Goal: Task Accomplishment & Management: Manage account settings

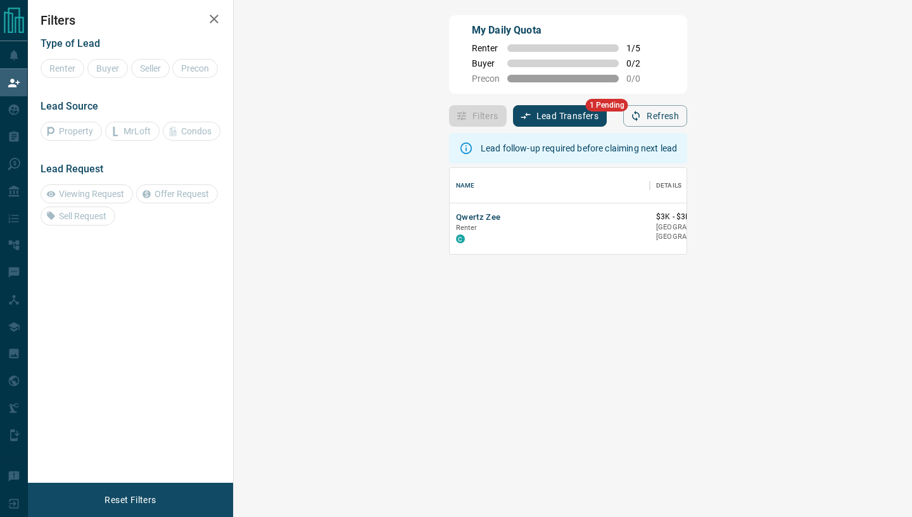
scroll to position [86, 651]
click at [513, 118] on button "Lead Transfers" at bounding box center [560, 116] width 94 height 22
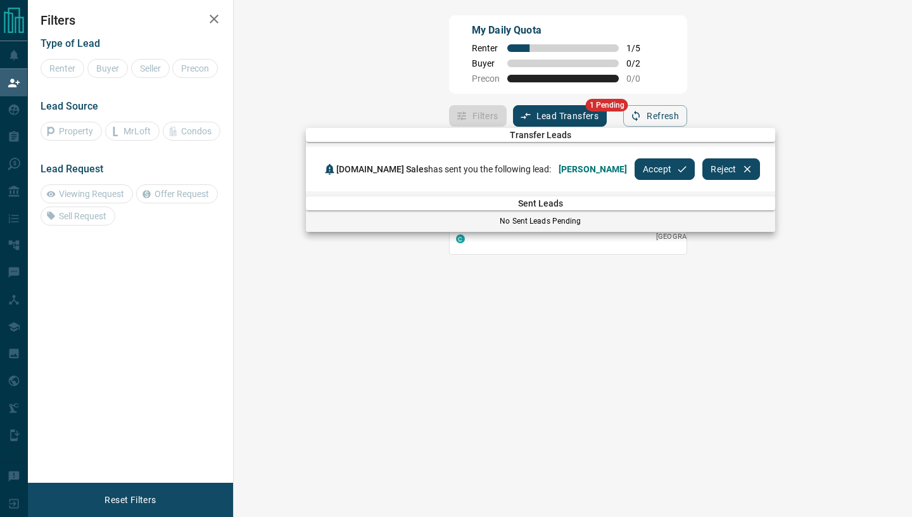
click at [634, 172] on button "Accept" at bounding box center [664, 169] width 60 height 22
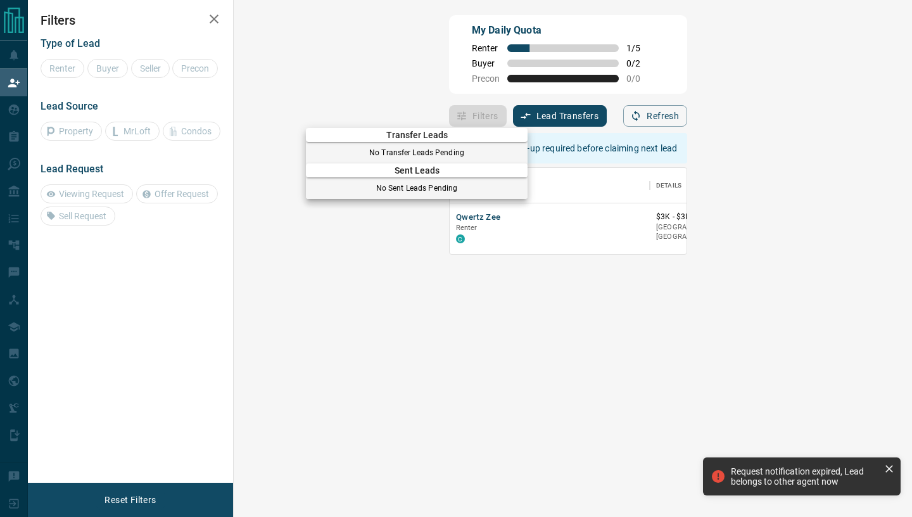
click at [260, 218] on div at bounding box center [456, 258] width 912 height 517
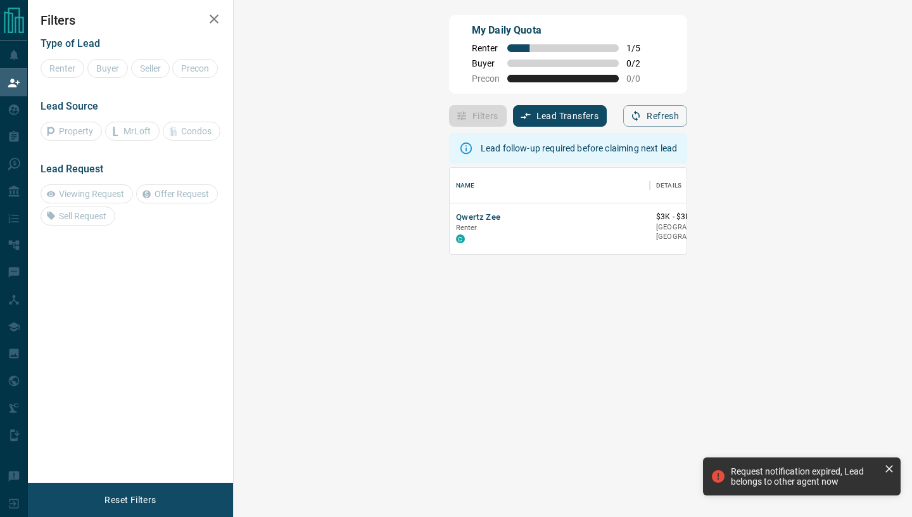
click at [258, 238] on div "Transfer Leads No Transfer Leads Pending Sent Leads No Sent Leads Pending" at bounding box center [456, 129] width 912 height 258
click at [456, 235] on div "C" at bounding box center [549, 238] width 187 height 10
click at [456, 218] on button "Qwertz Zee" at bounding box center [478, 217] width 45 height 12
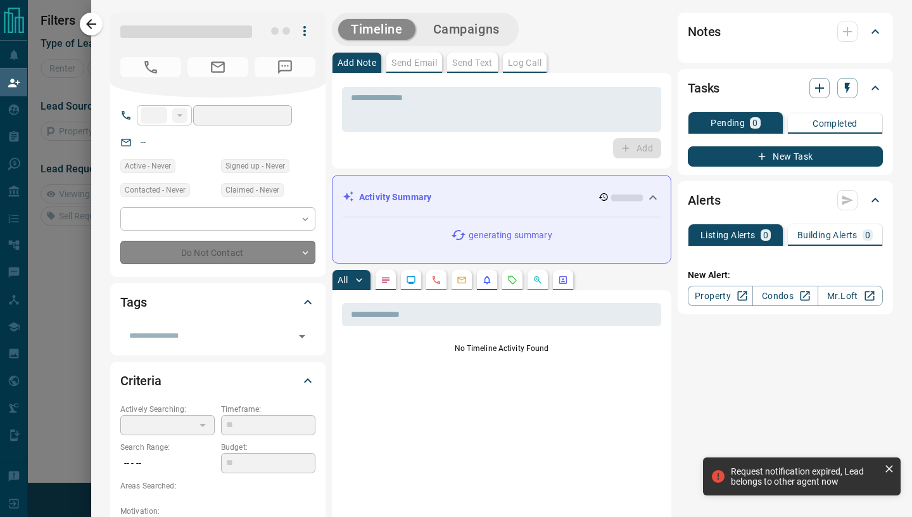
type input "**"
type input "**********"
type input "**"
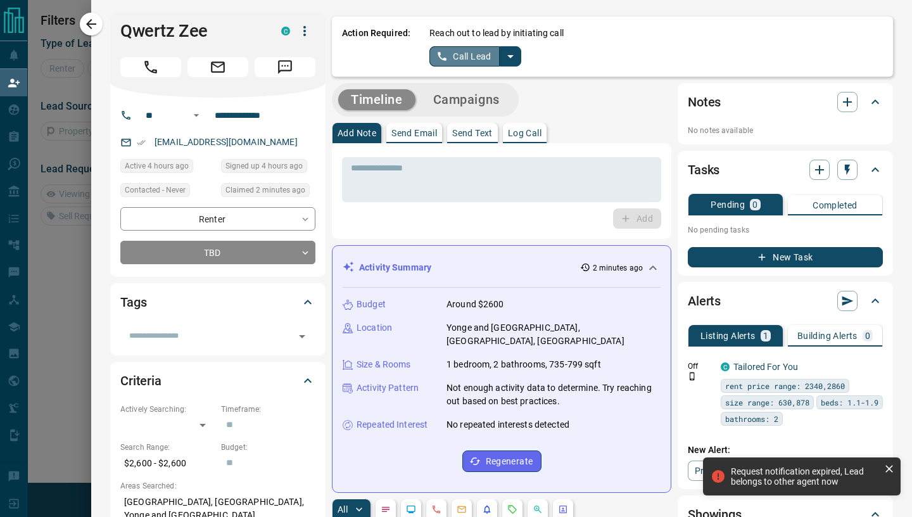
click at [462, 51] on button "Call Lead" at bounding box center [464, 56] width 70 height 20
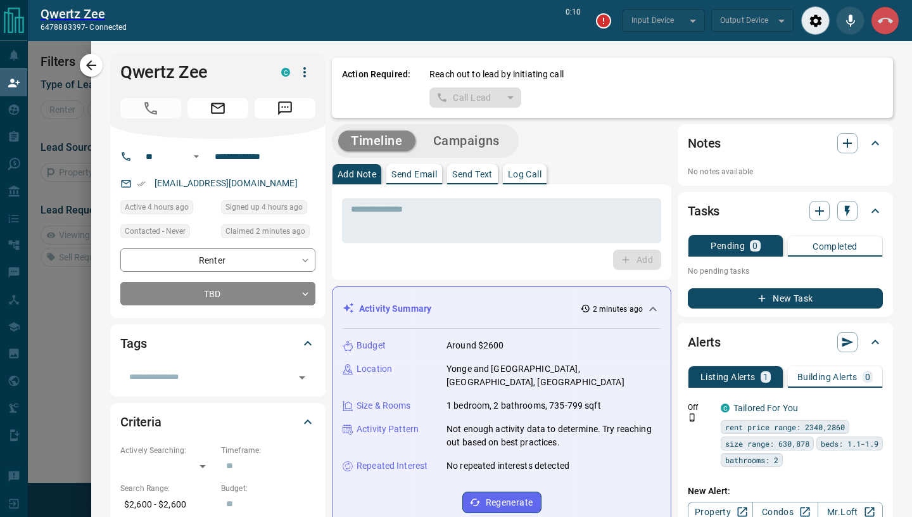
click at [879, 22] on icon "End Call" at bounding box center [885, 21] width 15 height 6
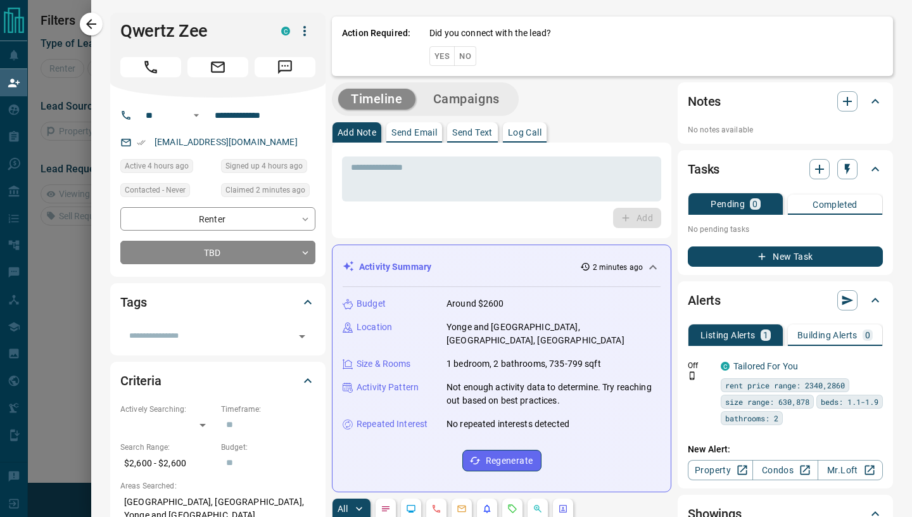
click at [444, 53] on button "Yes" at bounding box center [441, 56] width 25 height 20
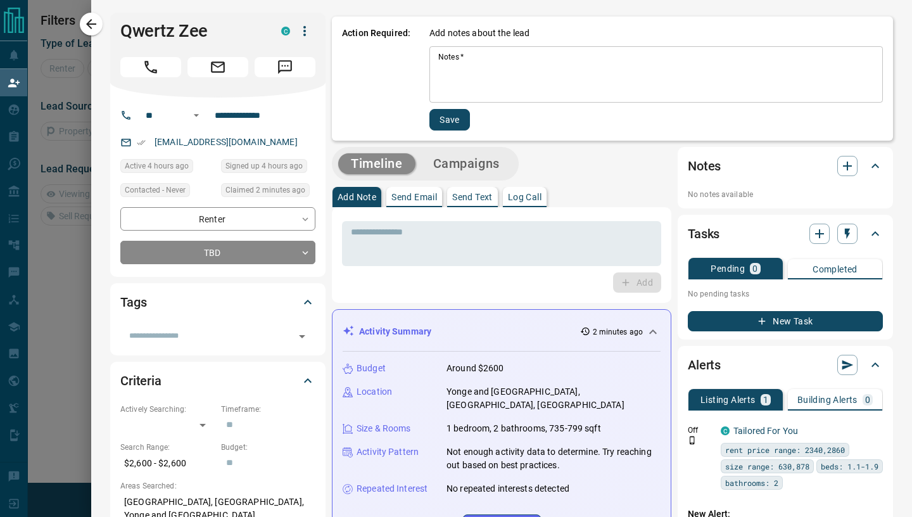
click at [444, 86] on textarea "Notes   *" at bounding box center [656, 75] width 436 height 46
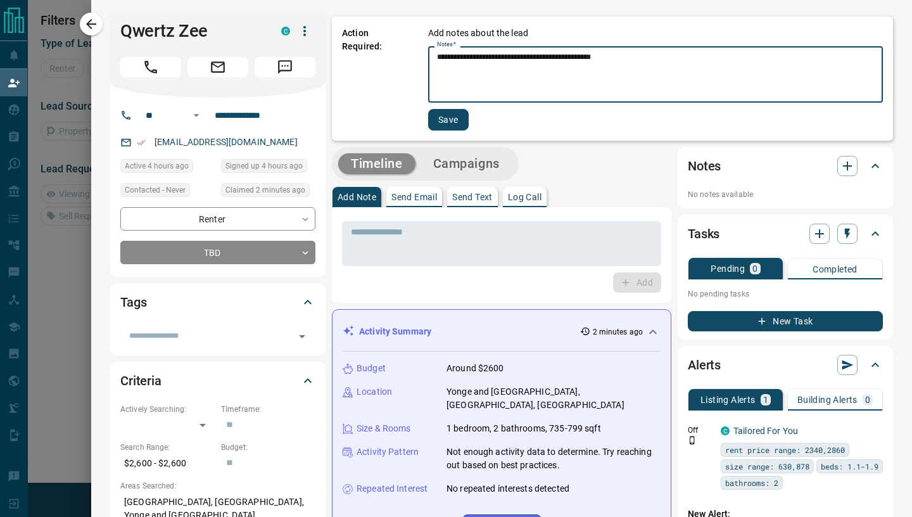
type textarea "**********"
click at [455, 123] on button "Save" at bounding box center [448, 120] width 41 height 22
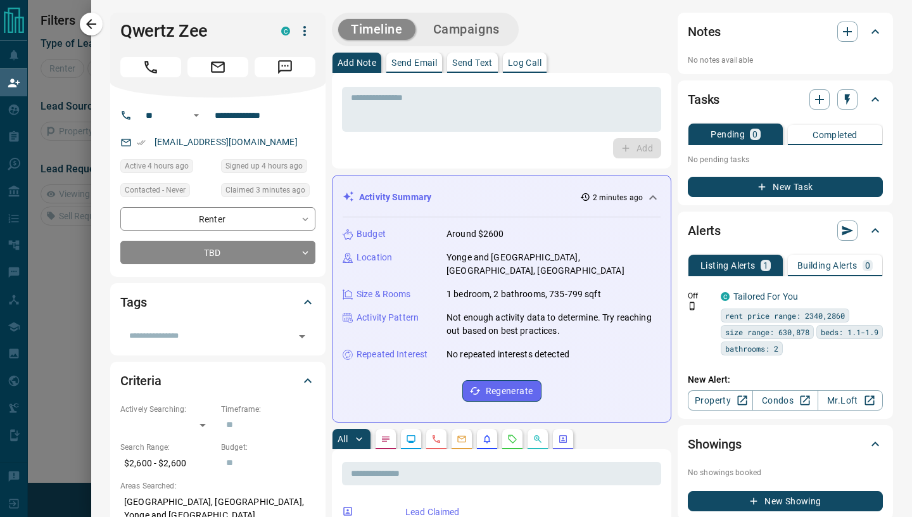
click at [421, 61] on p "Send Email" at bounding box center [414, 62] width 46 height 9
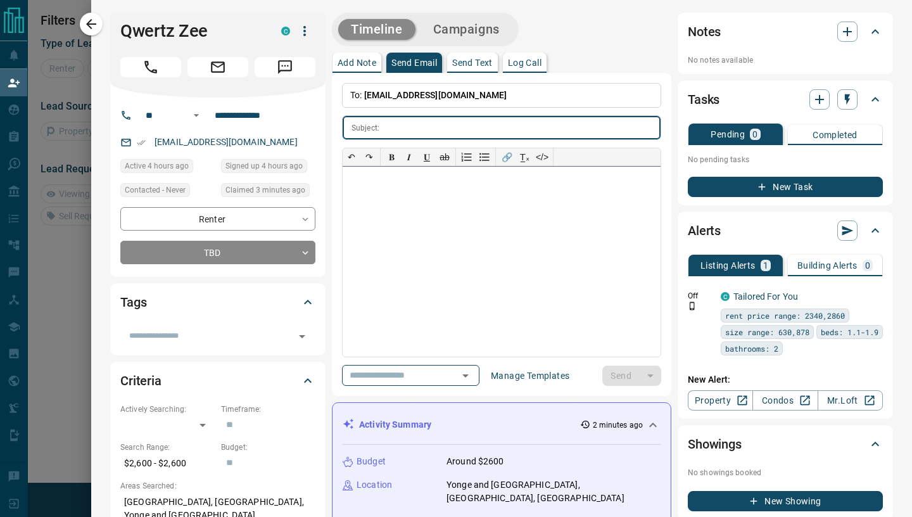
click at [383, 212] on div at bounding box center [502, 262] width 318 height 190
paste div
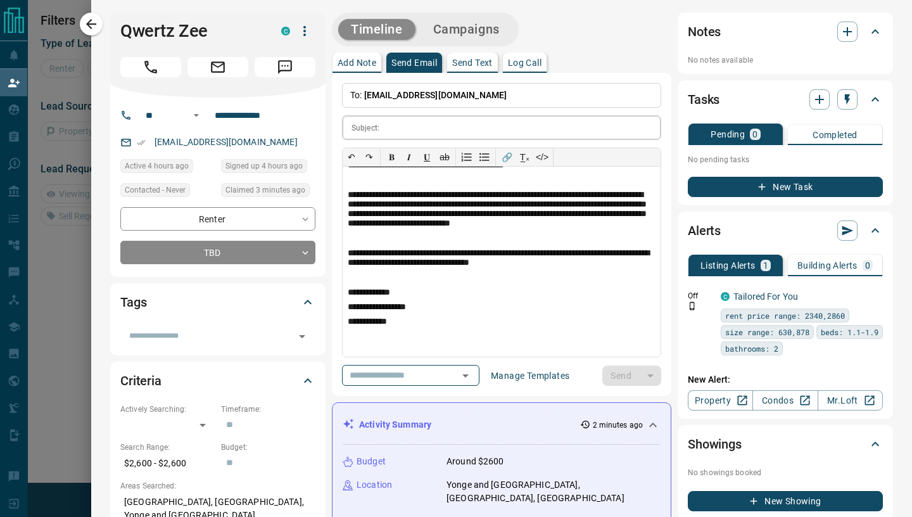
click at [389, 132] on input "text" at bounding box center [522, 127] width 276 height 23
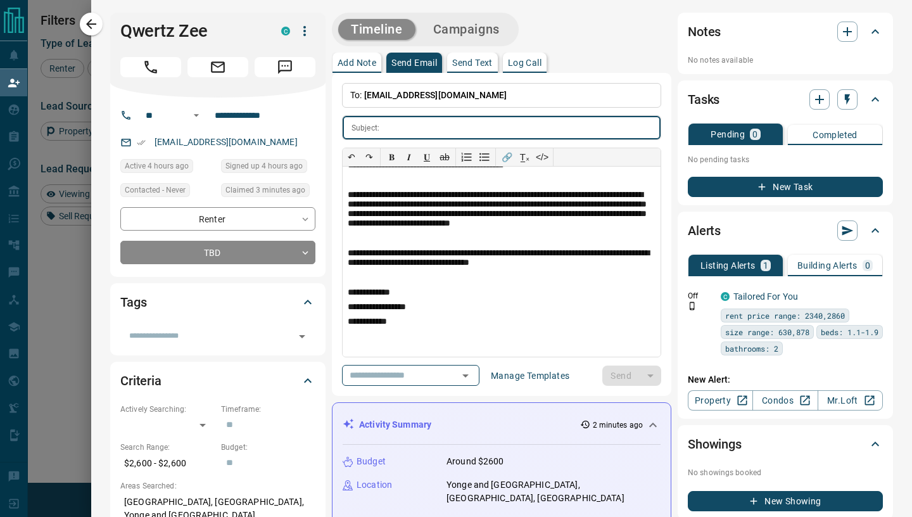
paste input "**********"
type input "**********"
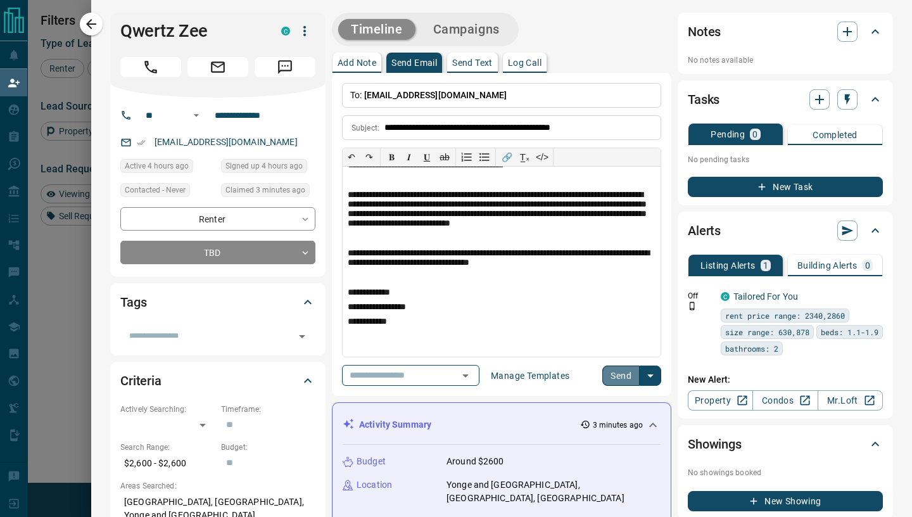
click at [620, 380] on button "Send" at bounding box center [620, 375] width 37 height 20
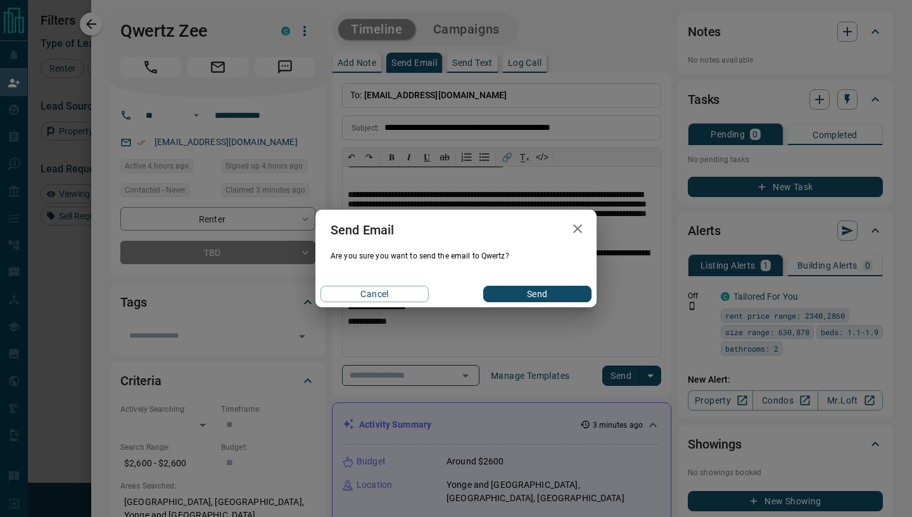
click at [506, 294] on button "Send" at bounding box center [537, 294] width 108 height 16
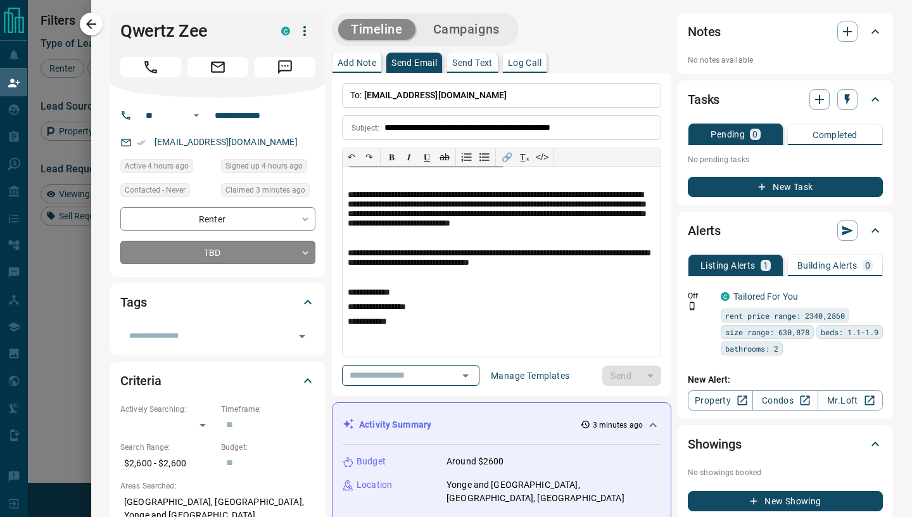
click at [271, 260] on body "Lead Transfers Claim Leads My Leads Tasks Opportunities Deals Campaigns Automat…" at bounding box center [456, 219] width 912 height 439
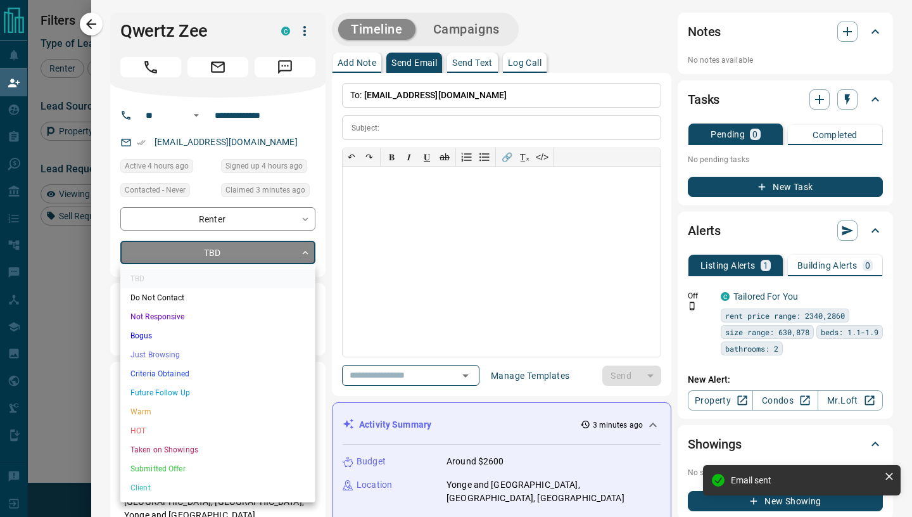
click at [158, 356] on li "Just Browsing" at bounding box center [217, 354] width 195 height 19
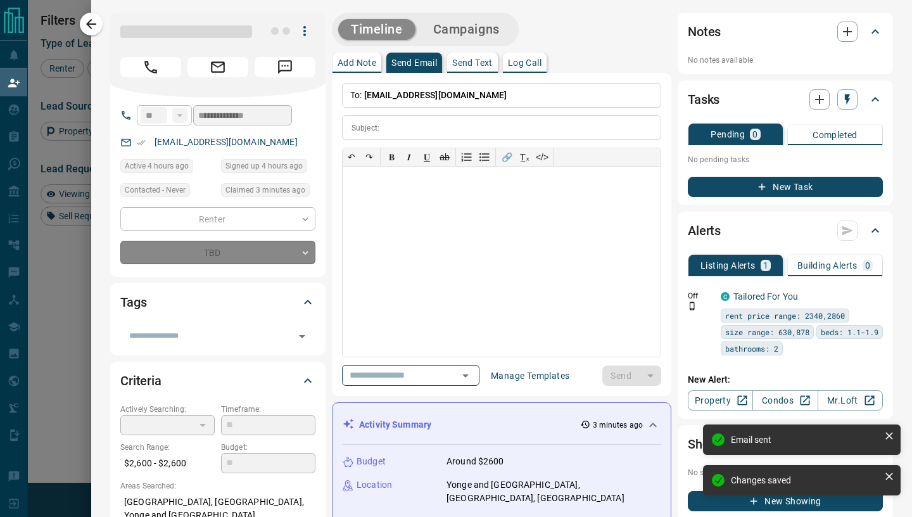
type input "*"
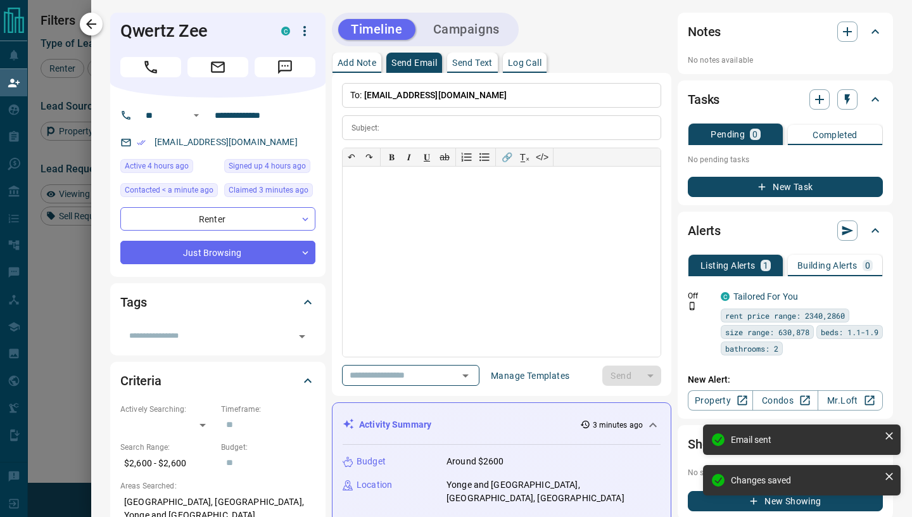
click at [89, 24] on icon "button" at bounding box center [91, 24] width 10 height 10
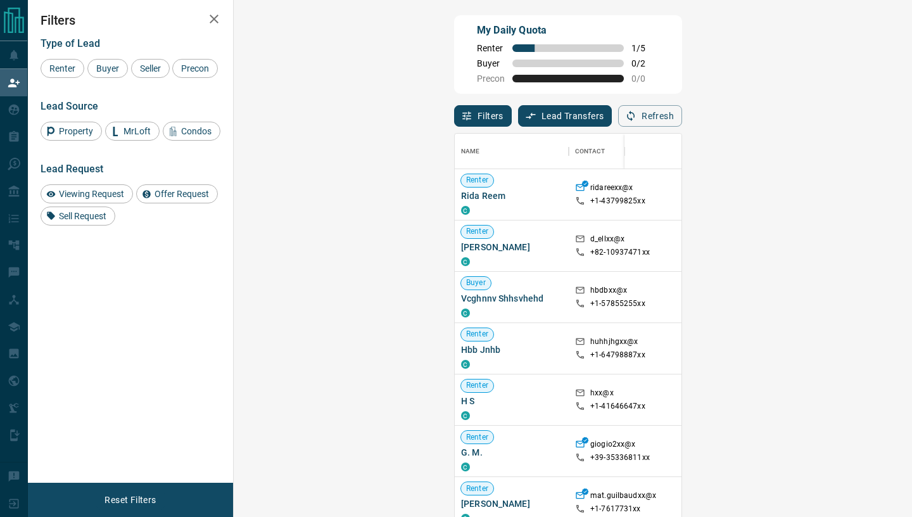
click at [682, 124] on button "Refresh" at bounding box center [650, 116] width 64 height 22
click at [682, 124] on div "Refresh" at bounding box center [650, 116] width 64 height 22
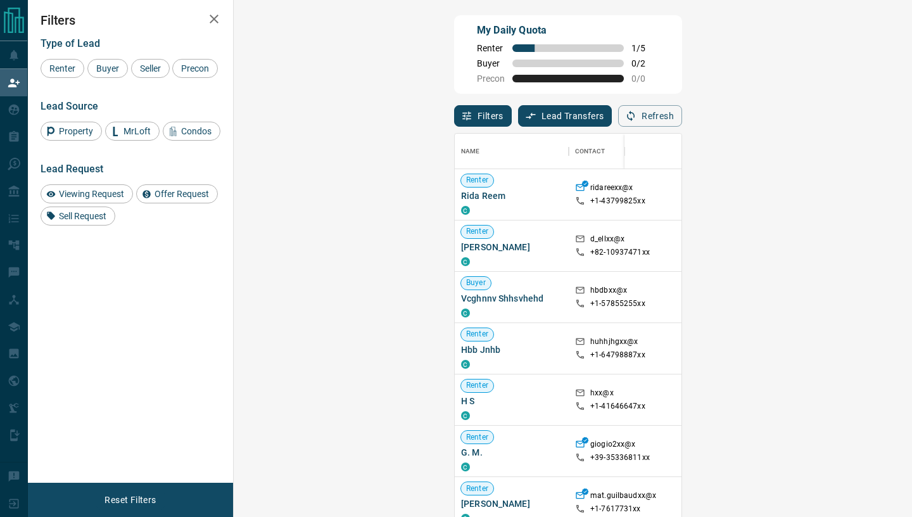
click at [218, 17] on icon "button" at bounding box center [213, 18] width 15 height 15
click at [210, 18] on icon "button" at bounding box center [213, 18] width 15 height 15
